Goal: Information Seeking & Learning: Check status

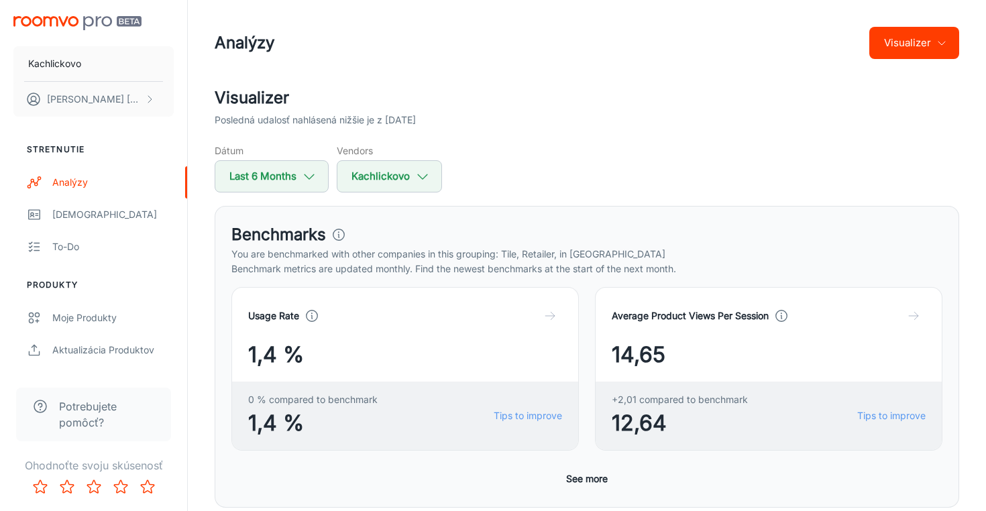
click at [588, 182] on div "Dátum Last 6 Months Vendors Kachlickovo" at bounding box center [587, 168] width 744 height 49
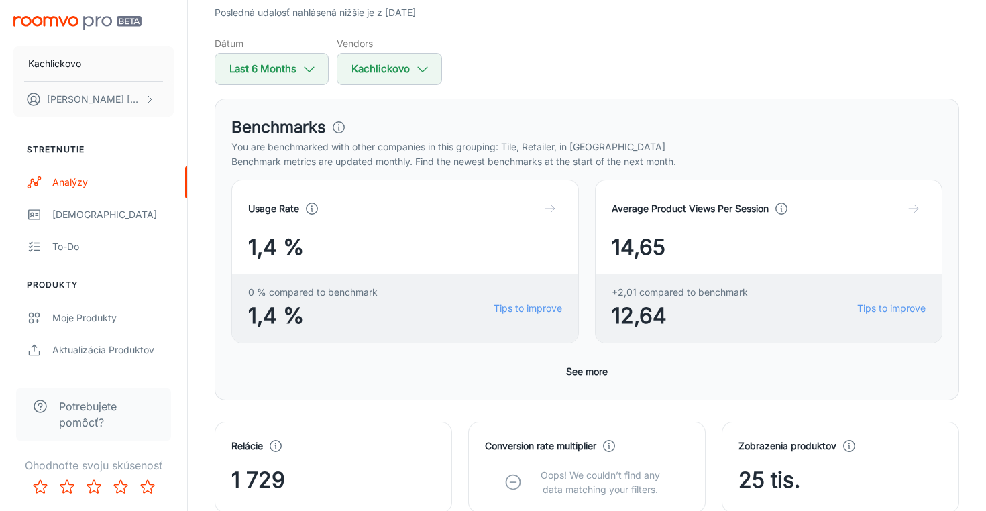
scroll to position [144, 0]
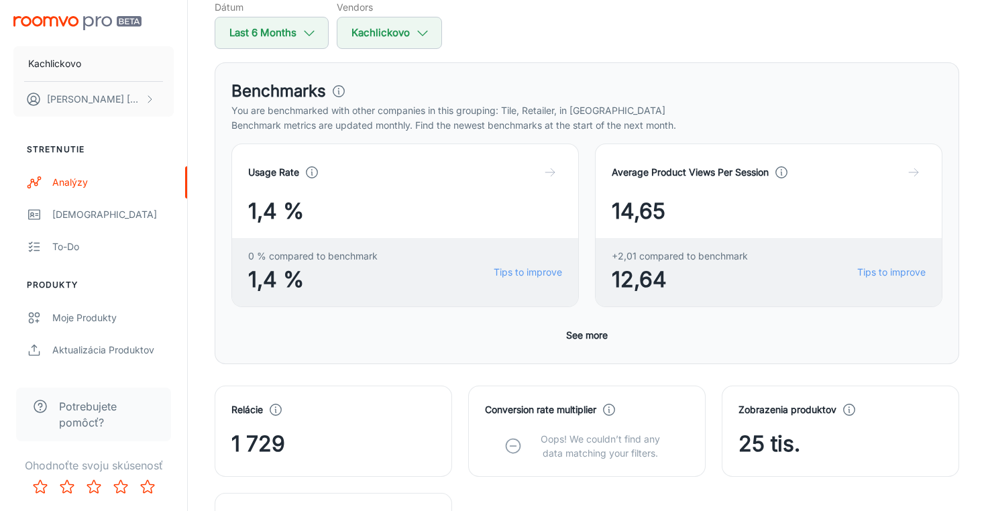
click at [585, 177] on div "Average Product Views Per Session 14,65 +2,01 compared to benchmark 12,64 Tips …" at bounding box center [761, 217] width 364 height 180
click at [584, 155] on div "Average Product Views Per Session 14,65 +2,01 compared to benchmark 12,64 Tips …" at bounding box center [761, 217] width 364 height 180
click at [583, 150] on div "Average Product Views Per Session 14,65 +2,01 compared to benchmark 12,64 Tips …" at bounding box center [761, 217] width 364 height 180
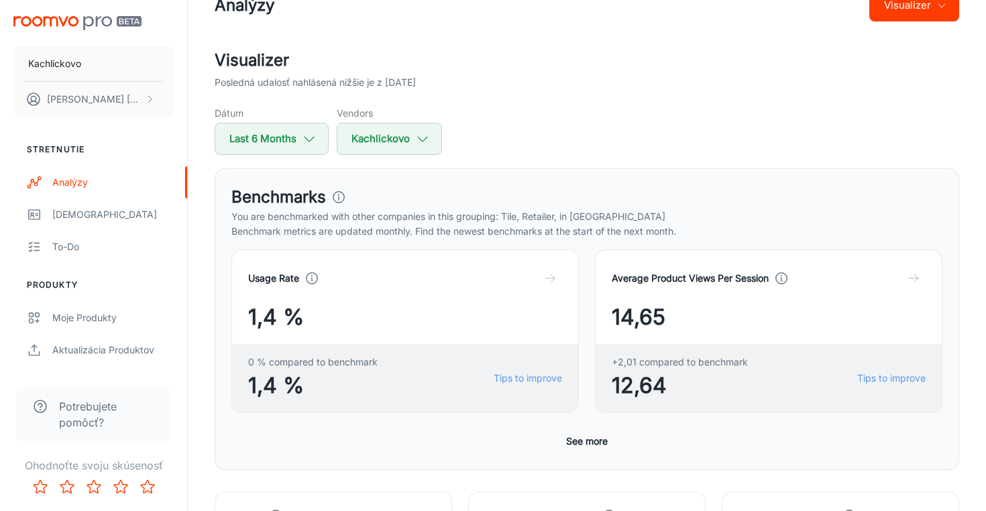
scroll to position [0, 0]
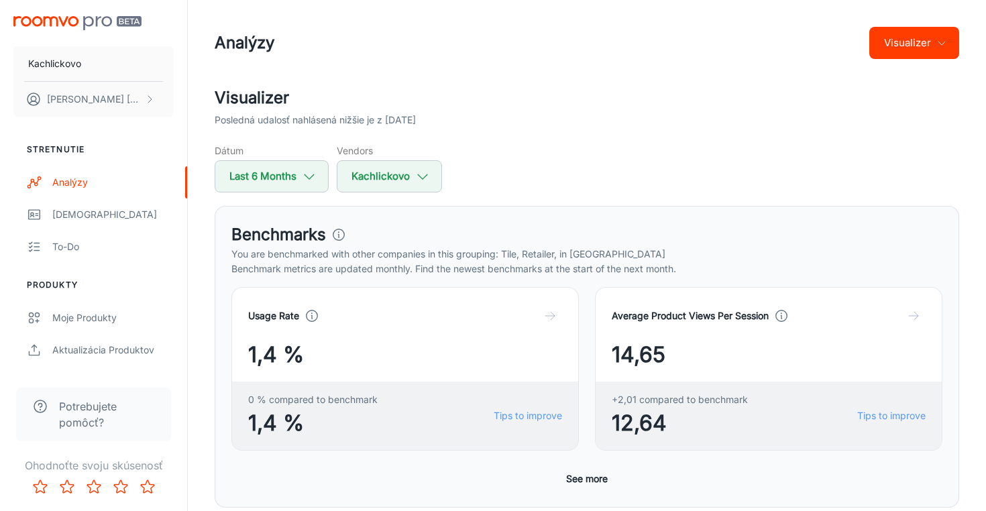
click at [585, 309] on div "Average Product Views Per Session 14,65 +2,01 compared to benchmark 12,64 Tips …" at bounding box center [761, 361] width 364 height 180
